Goal: Answer question/provide support: Share knowledge or assist other users

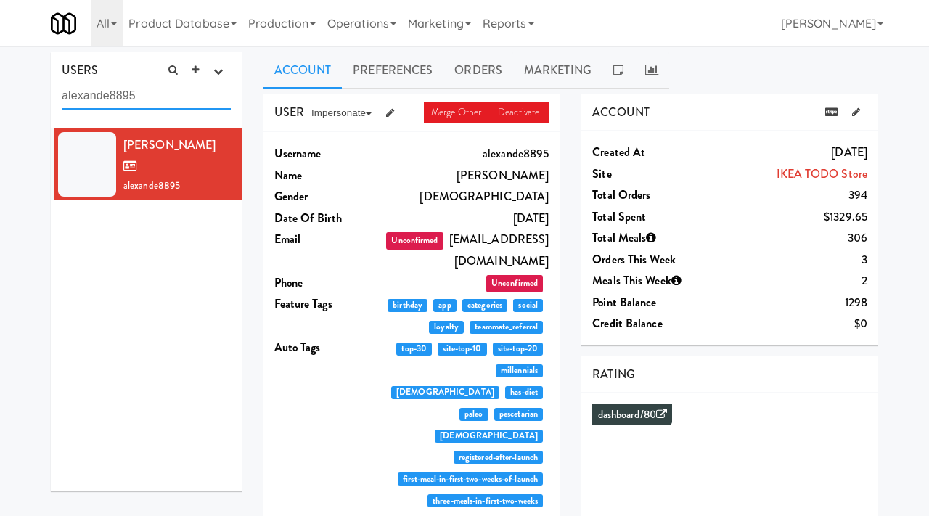
paste input "mttwong2012@gmail.com"
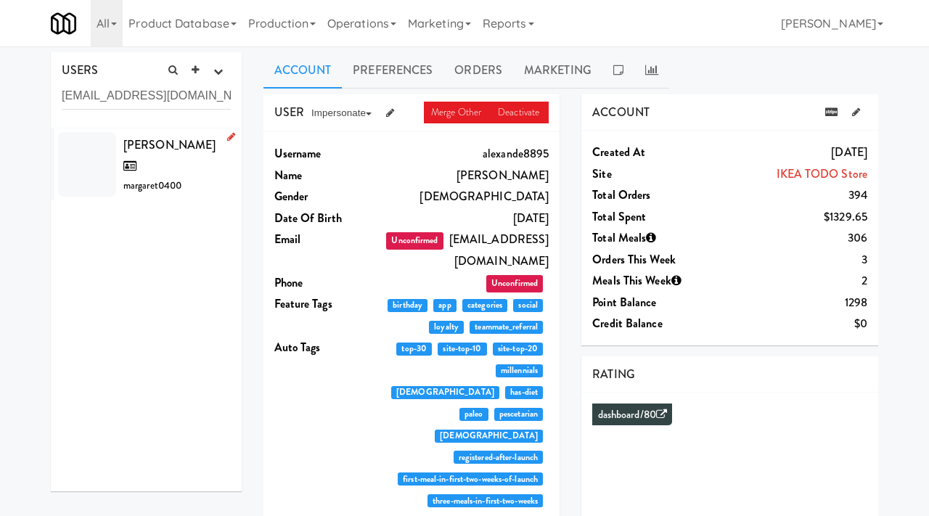
click at [192, 165] on div "Margaret Wong margaret0400" at bounding box center [176, 164] width 107 height 61
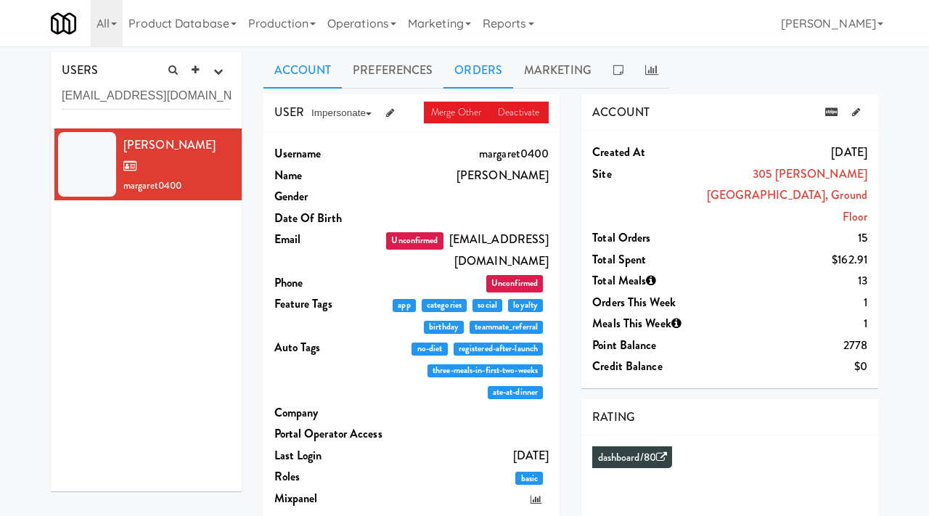
click at [481, 62] on link "Orders" at bounding box center [478, 70] width 70 height 36
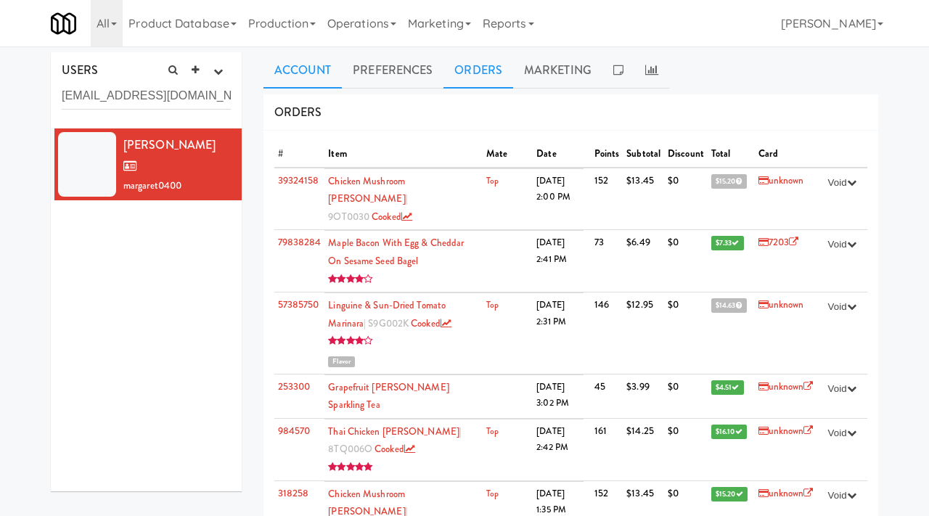
click at [319, 76] on link "Account" at bounding box center [302, 70] width 79 height 36
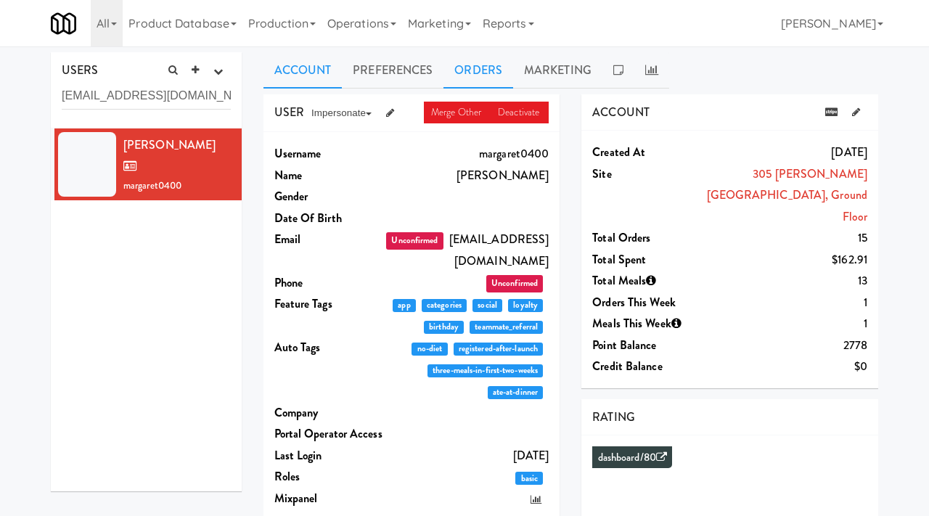
click at [480, 69] on link "Orders" at bounding box center [478, 70] width 70 height 36
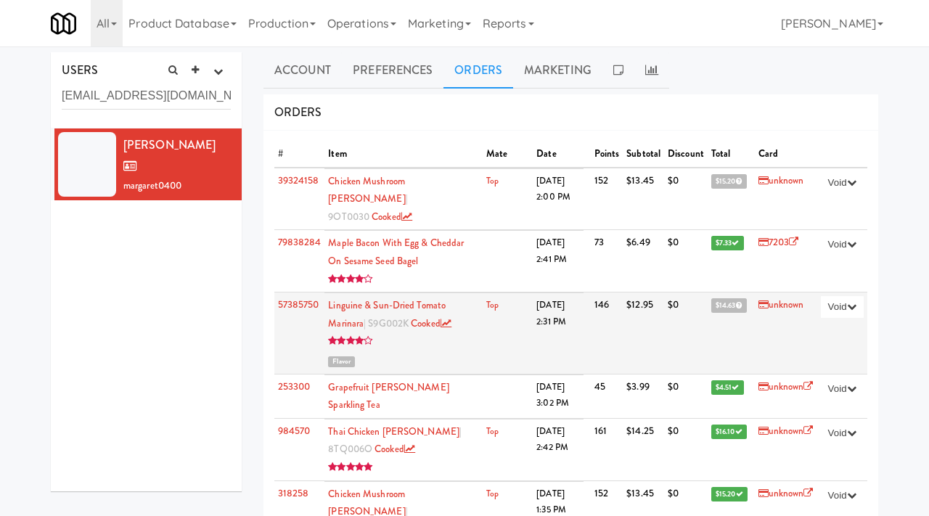
click at [774, 297] on link "unknown" at bounding box center [781, 304] width 46 height 14
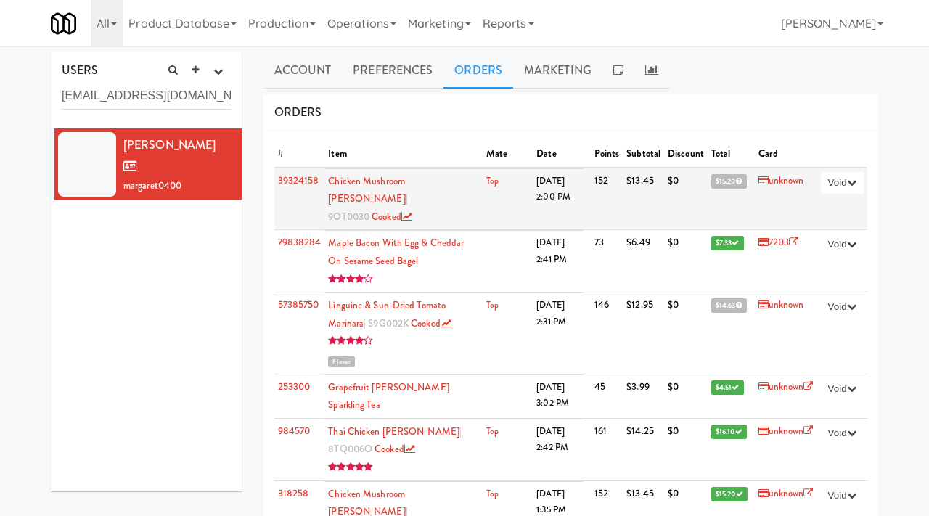
click at [770, 180] on link "unknown" at bounding box center [781, 180] width 46 height 14
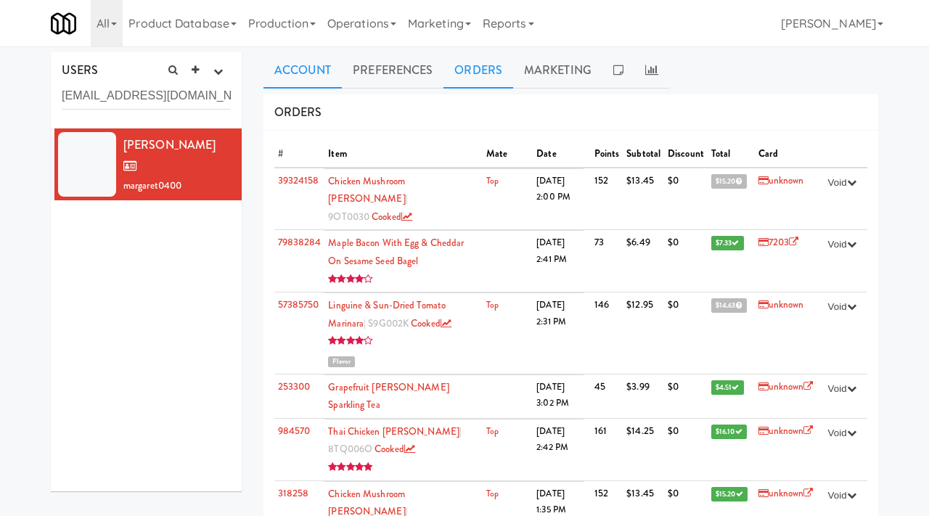
click at [294, 72] on link "Account" at bounding box center [302, 70] width 79 height 36
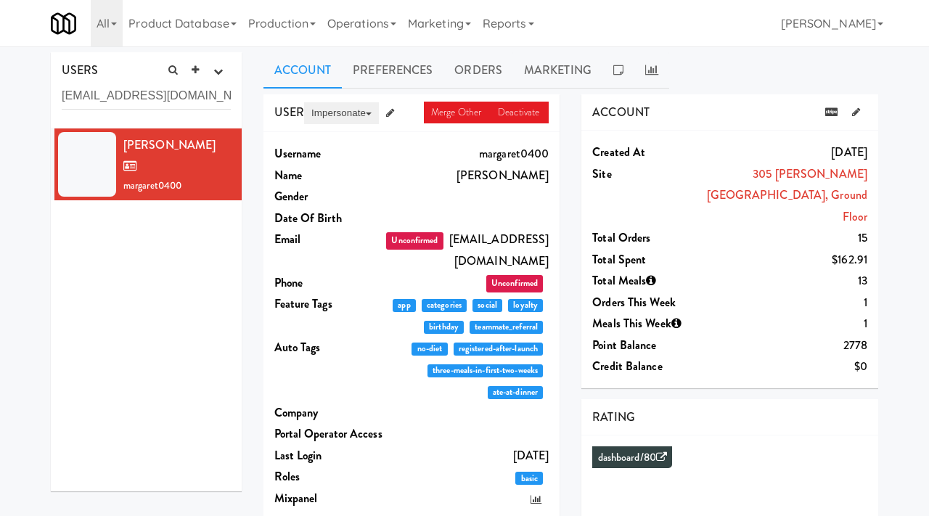
click at [341, 121] on button "Impersonate" at bounding box center [341, 113] width 75 height 22
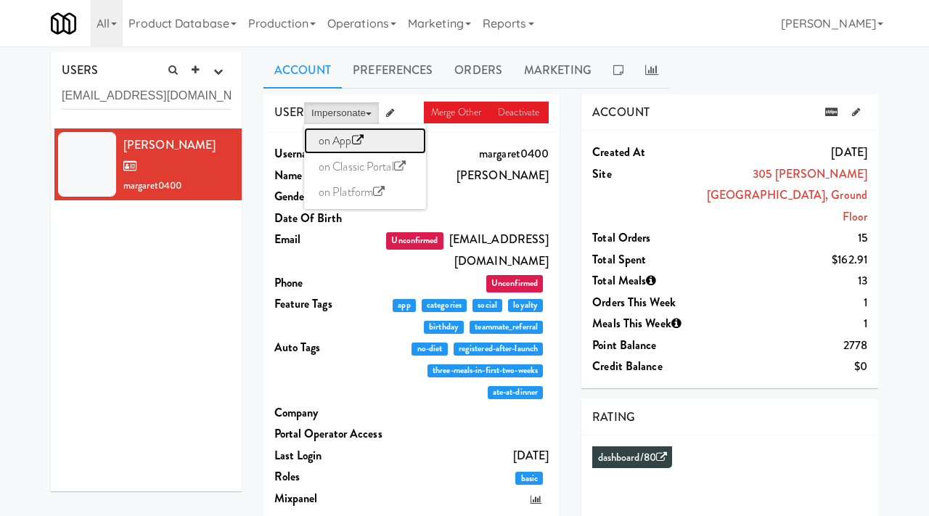
click at [335, 141] on link "on App" at bounding box center [365, 141] width 122 height 26
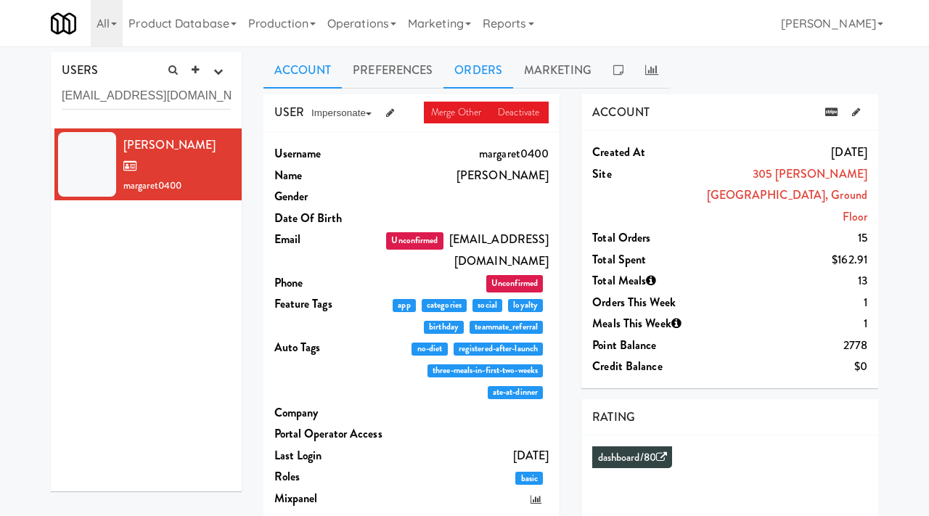
click at [459, 67] on link "Orders" at bounding box center [478, 70] width 70 height 36
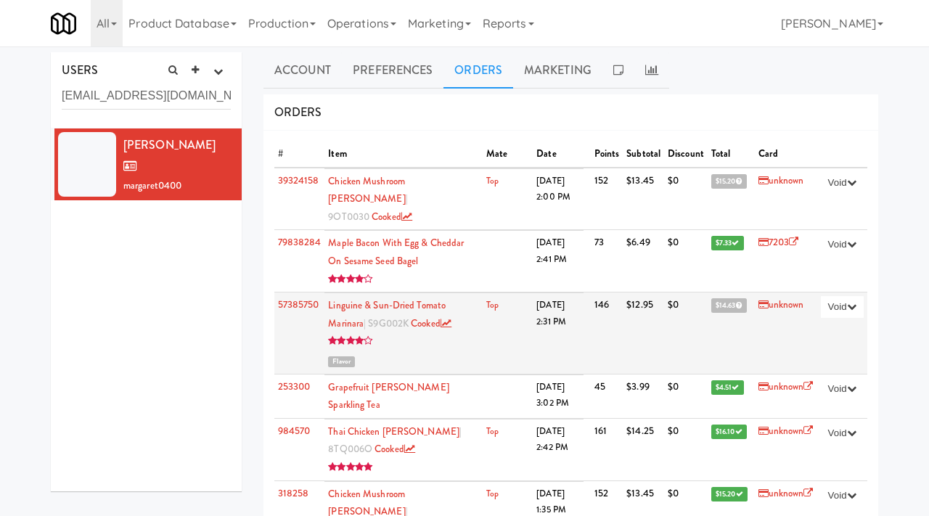
click at [736, 301] on icon at bounding box center [739, 304] width 7 height 7
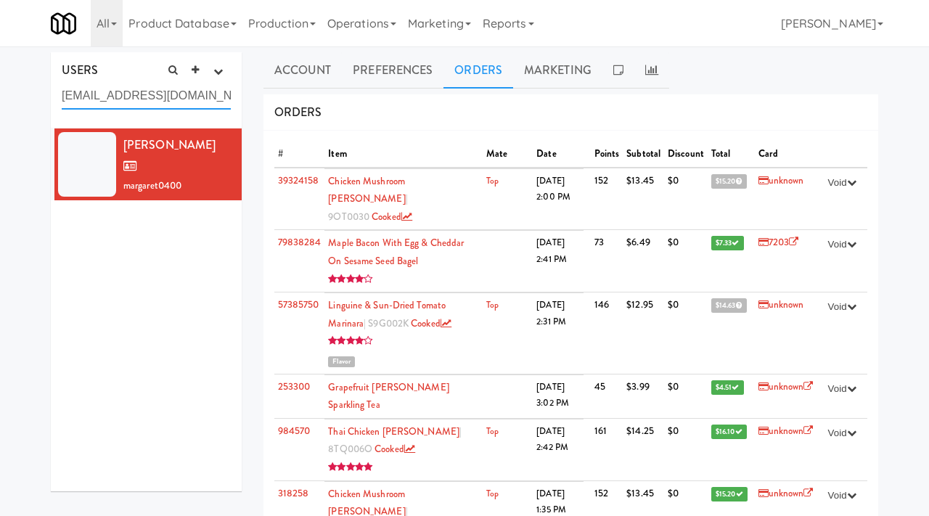
click at [163, 95] on input "mttwong2012@gmail.com" at bounding box center [146, 96] width 169 height 27
paste input "Fiona.Diiacovo@mackenziehealth.ca"
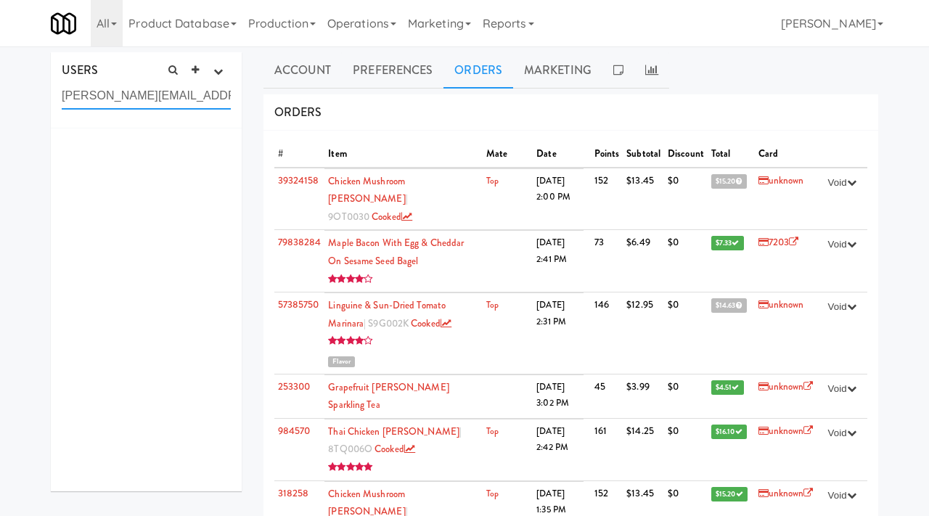
click at [140, 108] on input "Fiona.Diiacovo@mackenziehealth.ca" at bounding box center [146, 96] width 169 height 27
paste input "cynthia.leung@bsci.com"
type input "cynthia.leung@bsci.com"
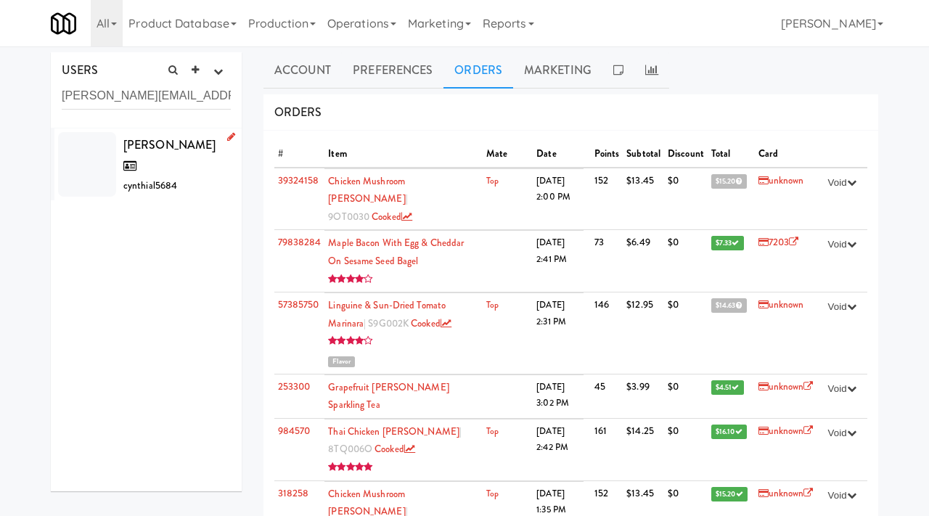
click at [171, 178] on span "cynthial5684" at bounding box center [150, 185] width 54 height 14
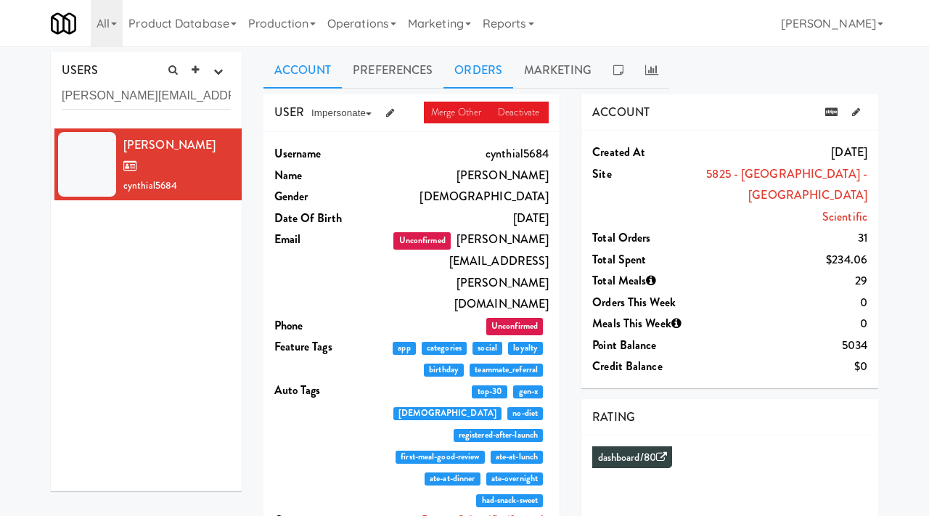
click at [466, 64] on link "Orders" at bounding box center [478, 70] width 70 height 36
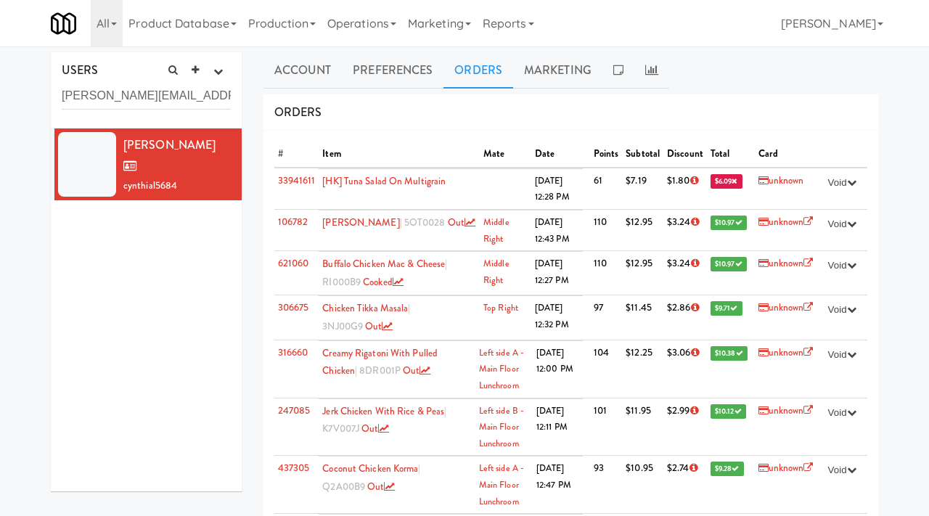
click at [466, 64] on link "Orders" at bounding box center [478, 70] width 70 height 36
